Goal: Find specific page/section: Find specific page/section

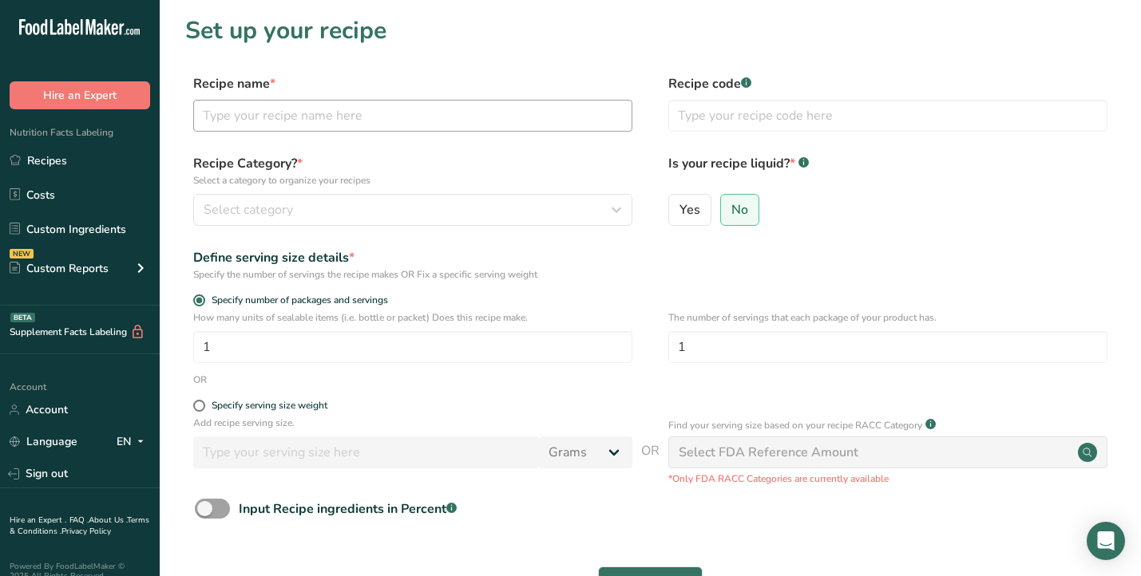
click at [382, 125] on input "text" at bounding box center [412, 116] width 439 height 32
click at [45, 155] on link "Recipes" at bounding box center [80, 160] width 160 height 30
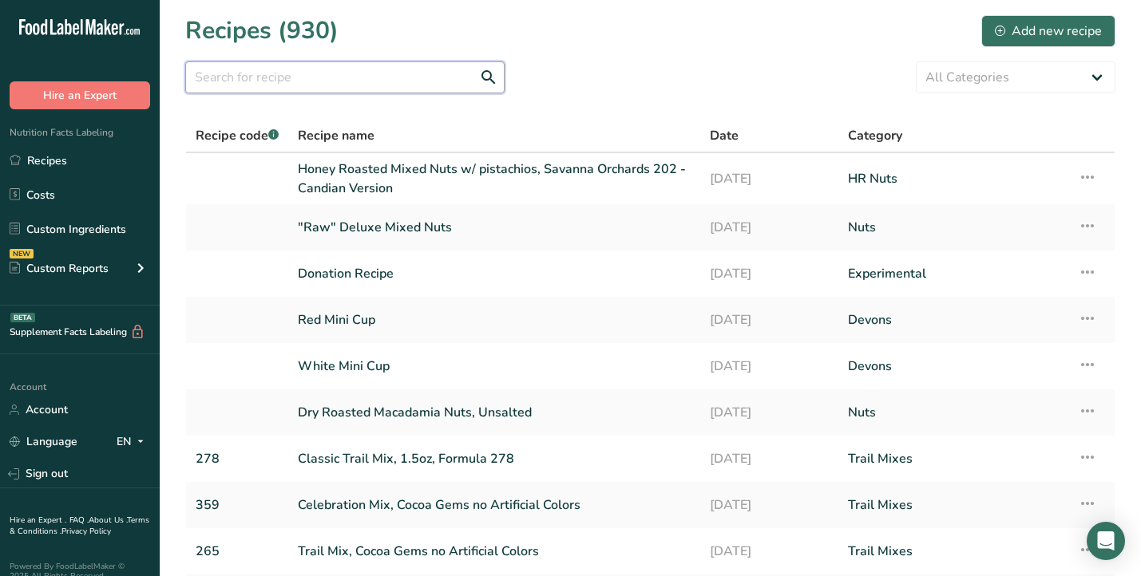
click at [333, 78] on input "text" at bounding box center [344, 77] width 319 height 32
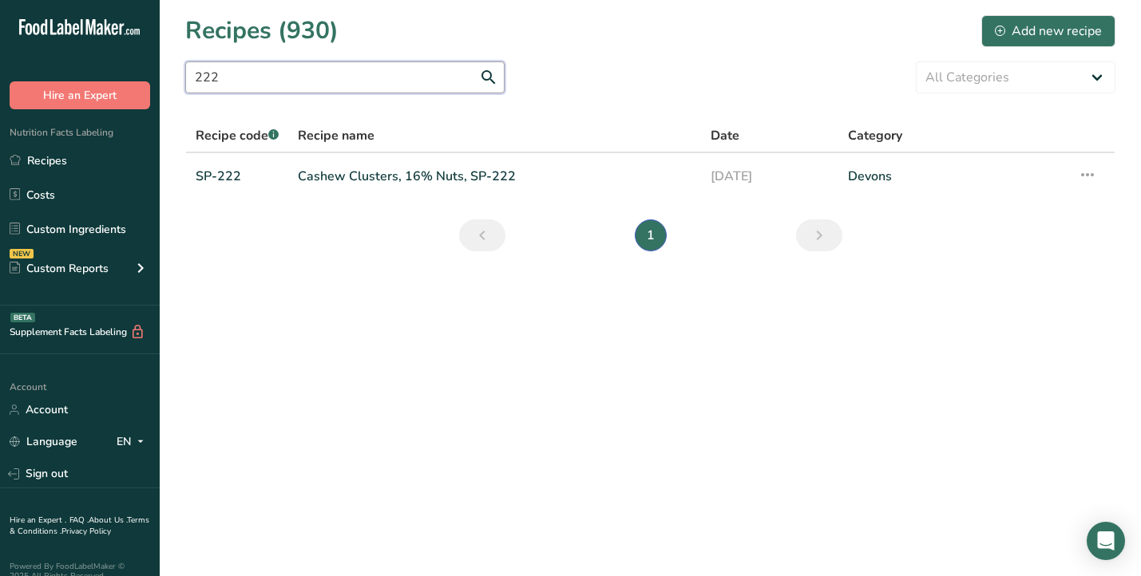
click at [311, 79] on input "222" at bounding box center [344, 77] width 319 height 32
type input "smoke"
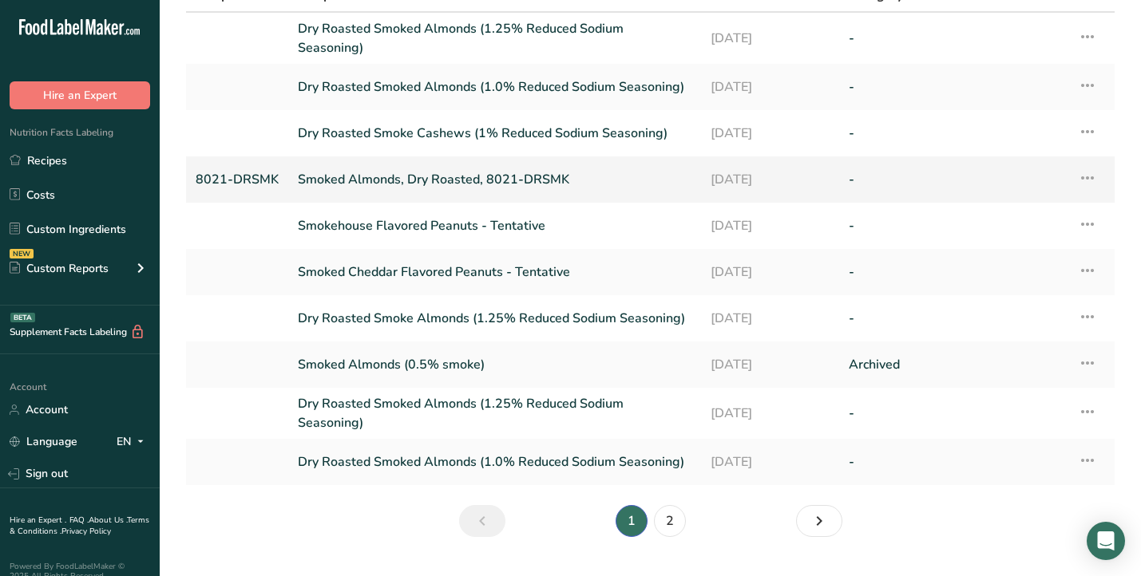
scroll to position [161, 0]
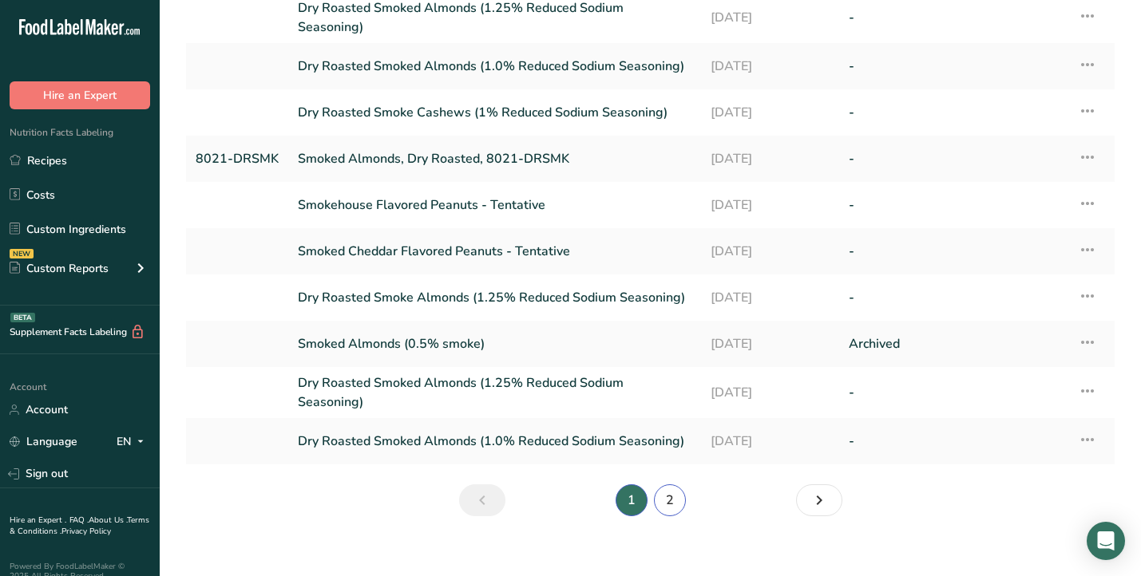
click at [667, 492] on link "2" at bounding box center [670, 501] width 32 height 32
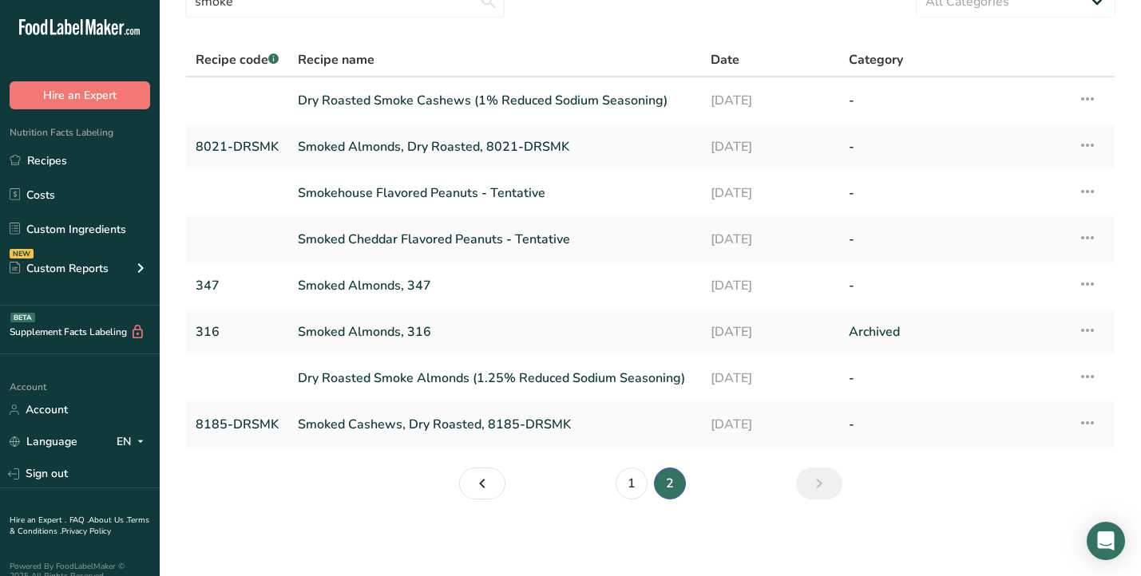
scroll to position [76, 0]
